Goal: Task Accomplishment & Management: Manage account settings

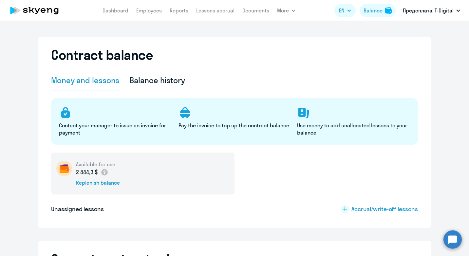
select select "english_adult_not_native_speaker"
click at [179, 15] on nav "Dashboard Employees Reports Lessons accrual Documents" at bounding box center [186, 10] width 167 height 13
click at [182, 9] on link "Reports" at bounding box center [179, 10] width 19 height 7
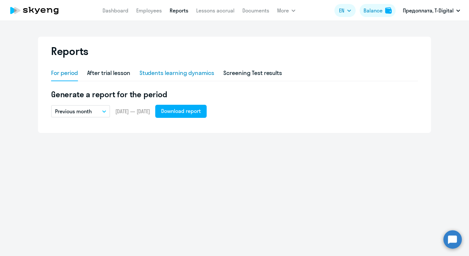
click at [187, 74] on div "Students learning dynamics" at bounding box center [177, 73] width 75 height 9
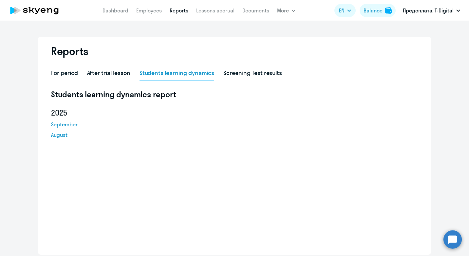
click at [68, 125] on link "September" at bounding box center [80, 125] width 59 height 8
click at [174, 180] on div "Students learning dynamics report [DATE] August" at bounding box center [234, 168] width 367 height 158
click at [232, 73] on div "Screening Test results" at bounding box center [252, 73] width 59 height 9
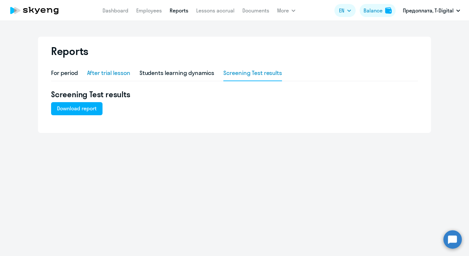
click at [115, 73] on div "After trial lesson" at bounding box center [108, 73] width 43 height 9
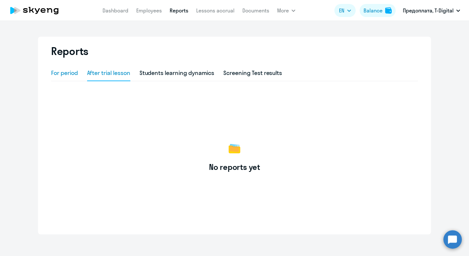
click at [65, 73] on div "For period" at bounding box center [64, 73] width 27 height 9
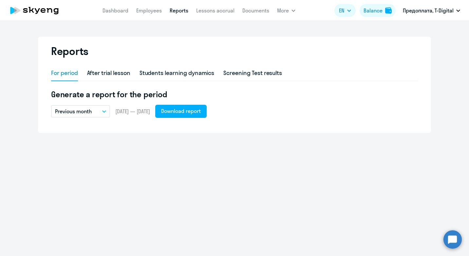
click at [100, 111] on button "Previous month" at bounding box center [80, 111] width 59 height 12
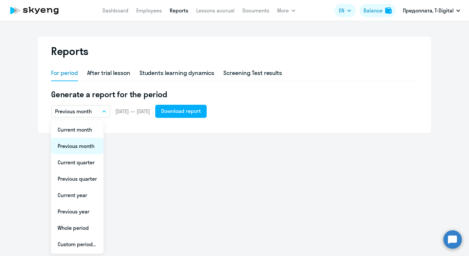
click at [84, 143] on li "Previous month" at bounding box center [77, 146] width 52 height 16
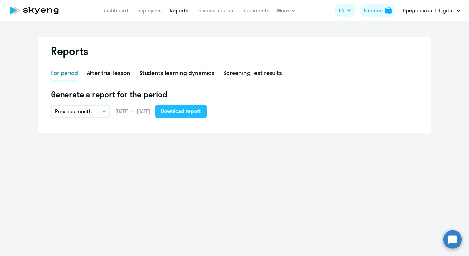
click at [184, 114] on div "Download report" at bounding box center [181, 111] width 40 height 8
click at [181, 108] on div "Download report" at bounding box center [181, 111] width 40 height 8
click at [133, 167] on div "Reports For period After trial lesson Students learning dynamics Screening Test…" at bounding box center [234, 138] width 469 height 235
click at [114, 10] on link "Dashboard" at bounding box center [116, 10] width 26 height 7
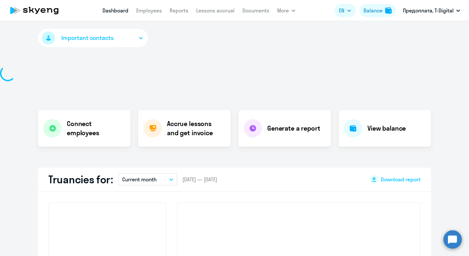
select select "30"
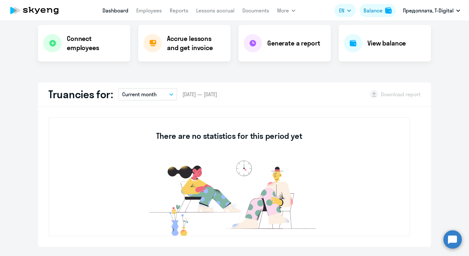
scroll to position [33, 0]
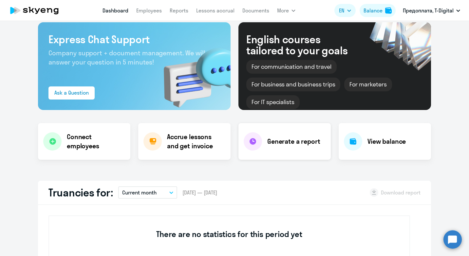
click at [297, 142] on h4 "Generate a report" at bounding box center [293, 141] width 53 height 9
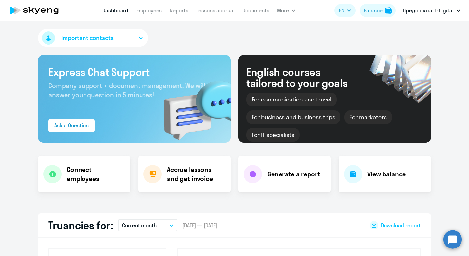
select select "30"
click at [386, 176] on h4 "View balance" at bounding box center [387, 174] width 38 height 9
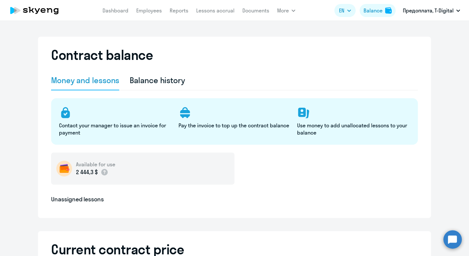
select select "english_adult_not_native_speaker"
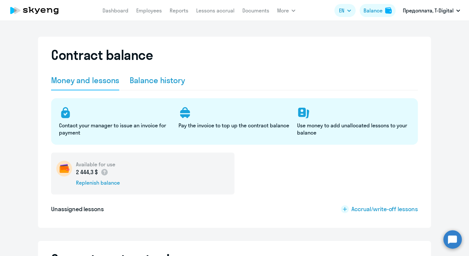
click at [163, 79] on div "Balance history" at bounding box center [157, 80] width 55 height 10
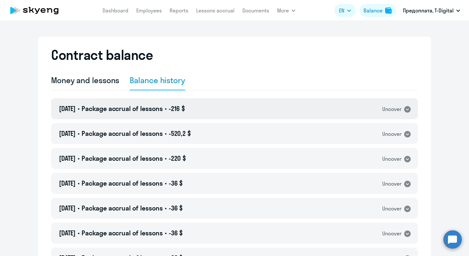
click at [404, 107] on icon at bounding box center [408, 110] width 8 height 8
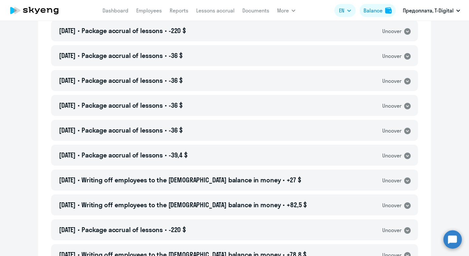
scroll to position [328, 0]
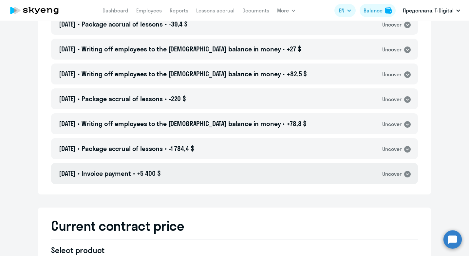
click at [406, 175] on icon at bounding box center [407, 174] width 7 height 7
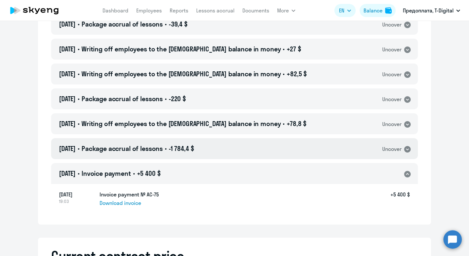
click at [407, 149] on icon at bounding box center [407, 149] width 7 height 7
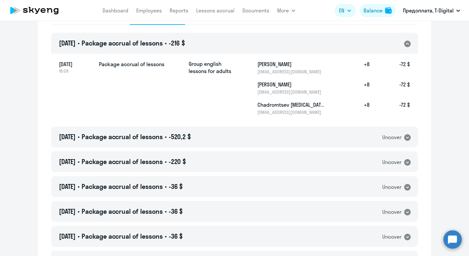
scroll to position [0, 0]
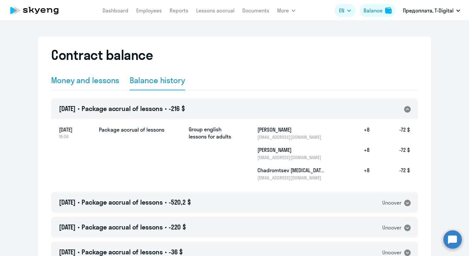
click at [88, 84] on div "Money and lessons" at bounding box center [85, 80] width 68 height 10
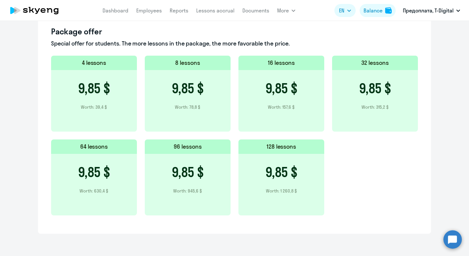
scroll to position [221, 0]
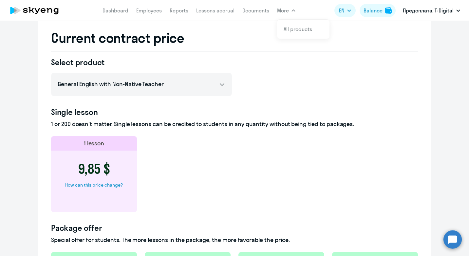
click at [169, 8] on nav "Dashboard Employees Reports Lessons accrual Documents" at bounding box center [186, 10] width 167 height 13
click at [214, 13] on link "Lessons accrual" at bounding box center [215, 10] width 38 height 7
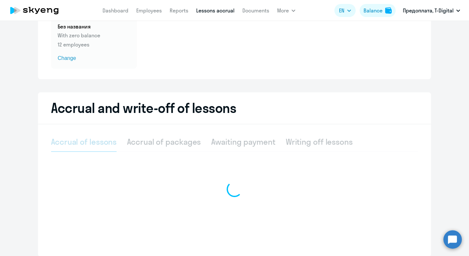
select select "10"
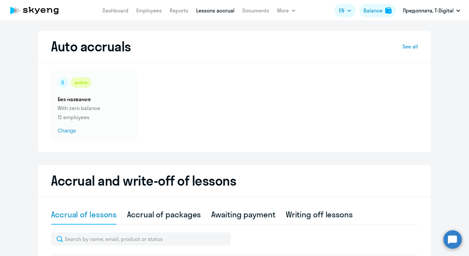
scroll to position [98, 0]
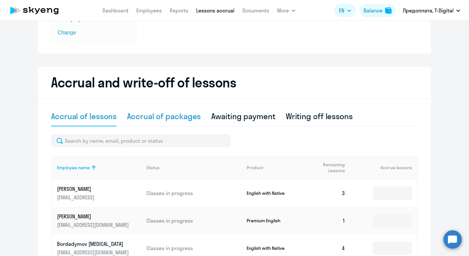
click at [168, 116] on div "Accrual of packages" at bounding box center [164, 116] width 74 height 10
select select "10"
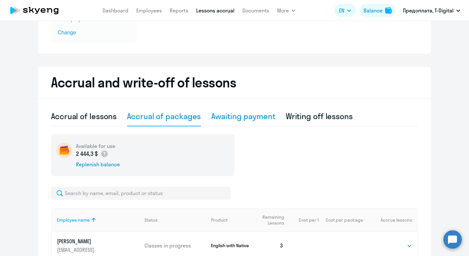
click at [248, 118] on div "Awaiting payment" at bounding box center [243, 116] width 64 height 10
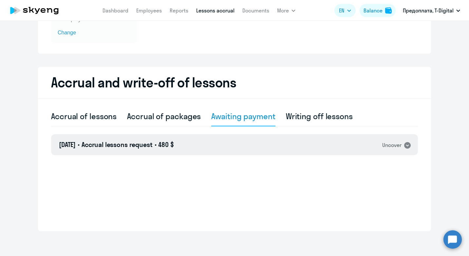
click at [404, 145] on icon at bounding box center [407, 145] width 7 height 7
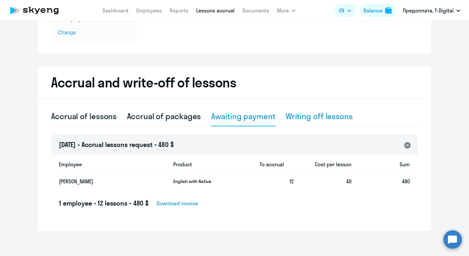
click at [329, 116] on div "Writing off lessons" at bounding box center [319, 116] width 67 height 10
select select "10"
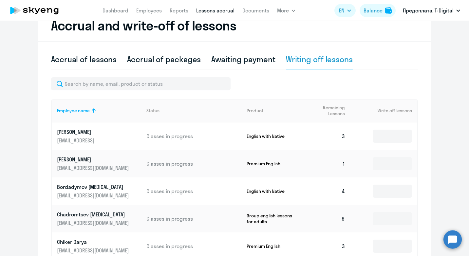
scroll to position [0, 0]
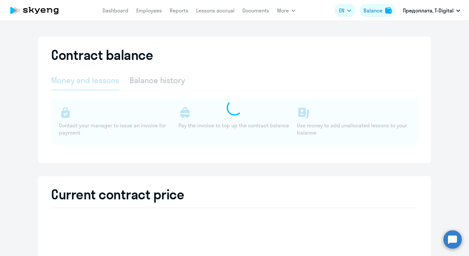
select select "english_adult_not_native_speaker"
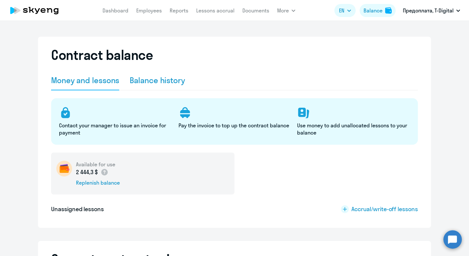
click at [158, 77] on div "Balance history" at bounding box center [157, 80] width 55 height 10
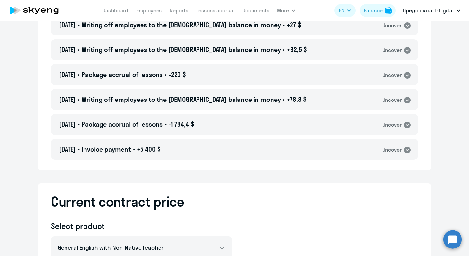
scroll to position [86, 0]
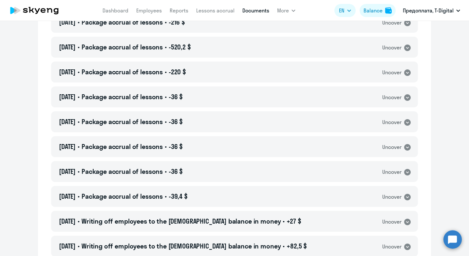
click at [253, 9] on link "Documents" at bounding box center [255, 10] width 27 height 7
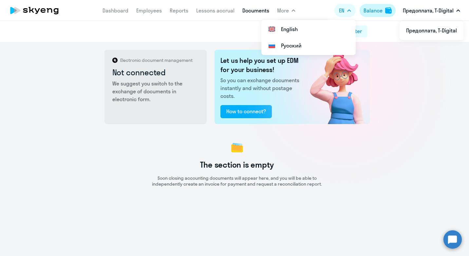
click at [376, 8] on div "Balance" at bounding box center [373, 11] width 19 height 8
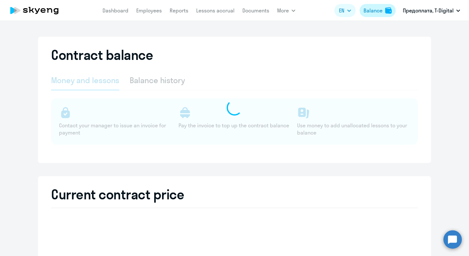
select select "english_adult_not_native_speaker"
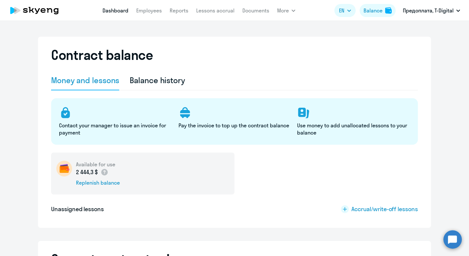
click at [113, 11] on link "Dashboard" at bounding box center [116, 10] width 26 height 7
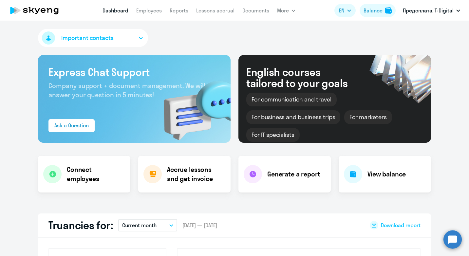
select select "30"
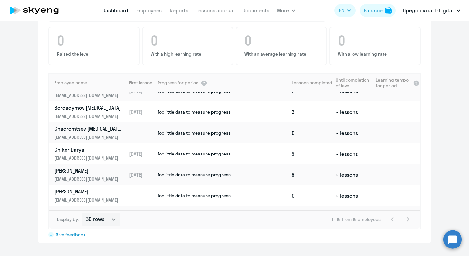
scroll to position [256, 0]
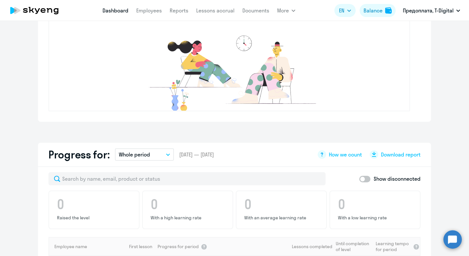
click at [154, 153] on button "Whole period" at bounding box center [144, 154] width 59 height 12
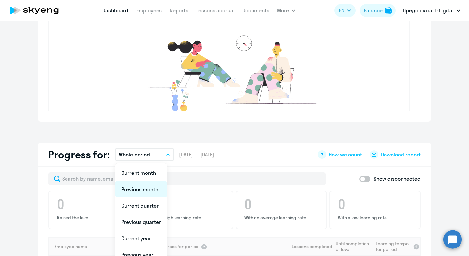
click at [146, 189] on li "Previous month" at bounding box center [141, 189] width 52 height 16
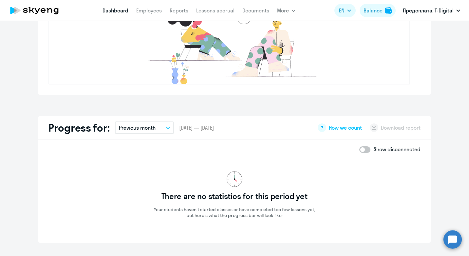
scroll to position [185, 0]
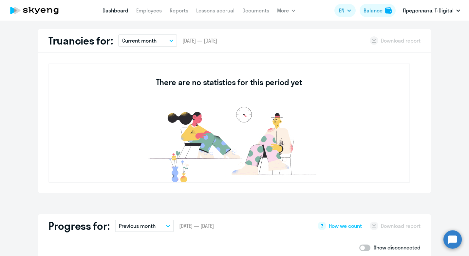
click at [147, 43] on p "Current month" at bounding box center [139, 41] width 34 height 8
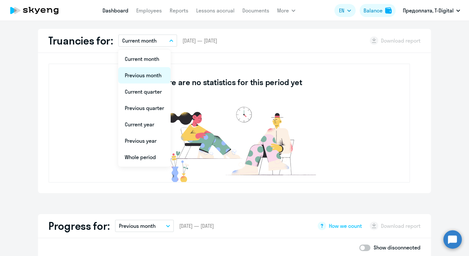
click at [145, 77] on li "Previous month" at bounding box center [144, 75] width 52 height 16
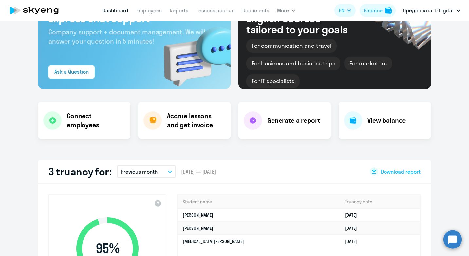
scroll to position [0, 0]
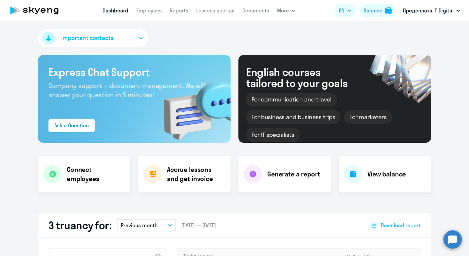
click at [133, 38] on button "Important contacts" at bounding box center [93, 38] width 110 height 18
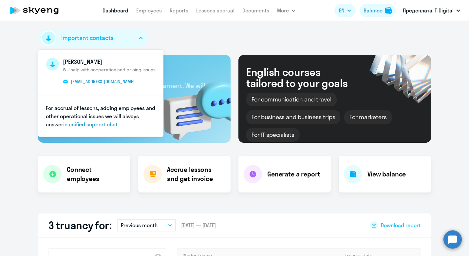
click at [206, 31] on div "Important contacts [PERSON_NAME] [PERSON_NAME] help with cooperation and pricin…" at bounding box center [234, 39] width 393 height 21
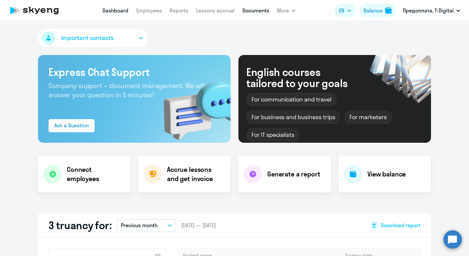
click at [263, 12] on link "Documents" at bounding box center [255, 10] width 27 height 7
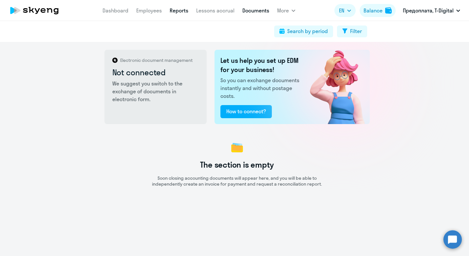
click at [178, 10] on link "Reports" at bounding box center [179, 10] width 19 height 7
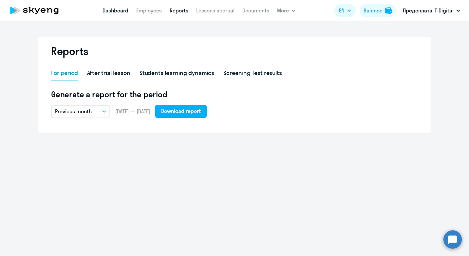
click at [111, 11] on link "Dashboard" at bounding box center [116, 10] width 26 height 7
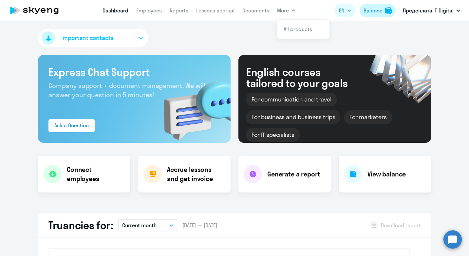
select select "30"
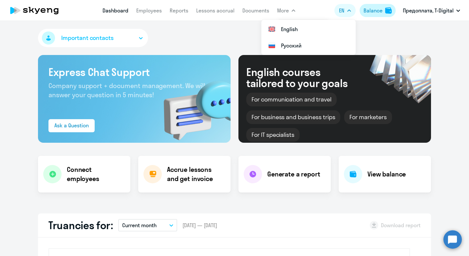
click at [375, 11] on div "Balance" at bounding box center [373, 11] width 19 height 8
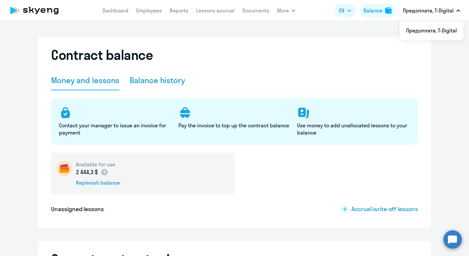
click at [137, 79] on div "Balance history" at bounding box center [157, 80] width 55 height 10
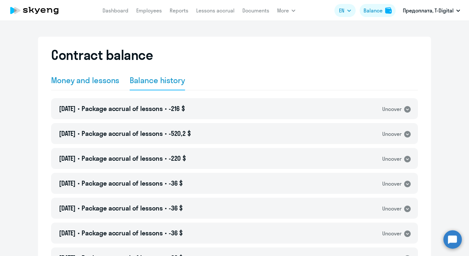
click at [91, 79] on div "Money and lessons" at bounding box center [85, 80] width 68 height 10
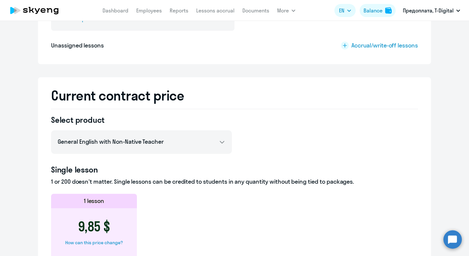
scroll to position [197, 0]
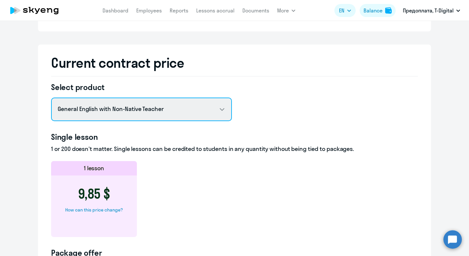
click at [220, 112] on select "General English with Non-Native Teacher General English with Native Teacher Pre…" at bounding box center [141, 110] width 181 height 24
select select "english_adult_native_speaker"
click at [51, 98] on select "General English with Non-Native Teacher General English with Native Teacher Pre…" at bounding box center [141, 110] width 181 height 24
click at [220, 108] on select "General English with Non-Native Teacher General English with Native Teacher Pre…" at bounding box center [141, 110] width 181 height 24
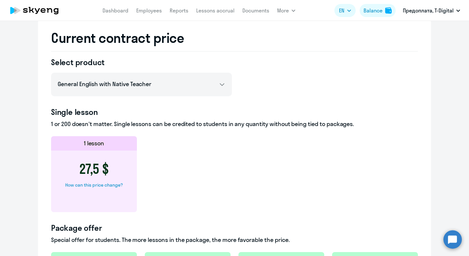
scroll to position [25, 0]
